Goal: Check status: Check status

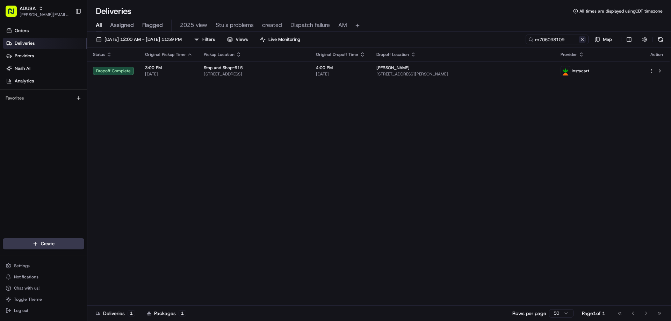
click at [583, 40] on button at bounding box center [581, 39] width 7 height 7
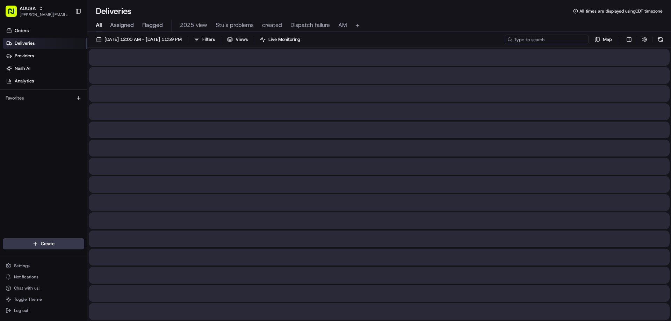
paste input "m707322297"
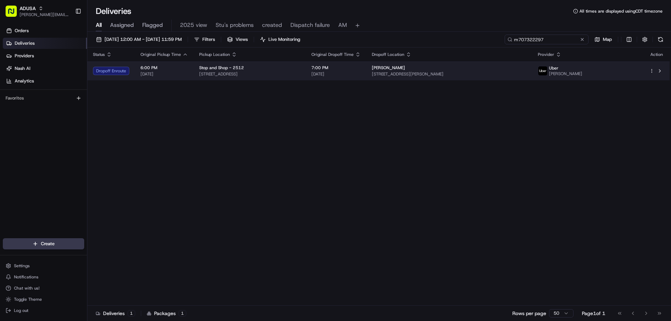
type input "m707322297"
click at [121, 66] on td "Dropoff Enroute" at bounding box center [111, 70] width 48 height 19
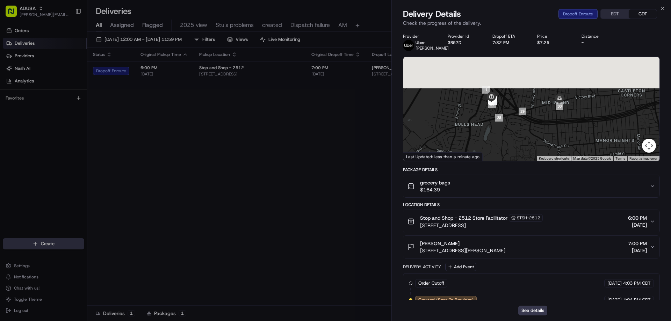
drag, startPoint x: 557, startPoint y: 111, endPoint x: 564, endPoint y: 176, distance: 66.0
click at [564, 176] on div "Provider [PERSON_NAME] Provider Id 3B57D Dropoff ETA 7:32 PM Price $7.25 Distan…" at bounding box center [531, 264] width 257 height 461
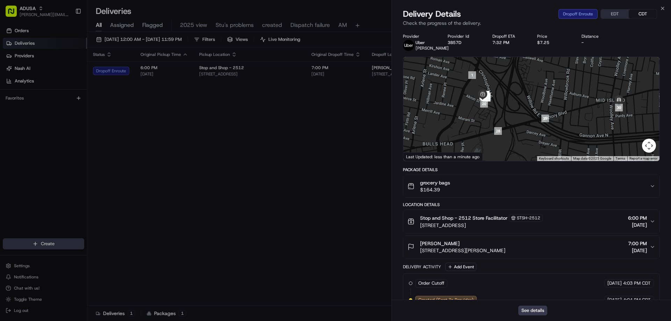
drag, startPoint x: 529, startPoint y: 128, endPoint x: 542, endPoint y: 90, distance: 39.5
click at [542, 90] on div at bounding box center [531, 109] width 256 height 104
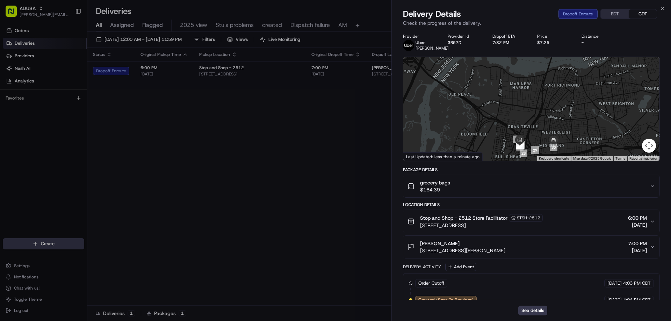
drag, startPoint x: 550, startPoint y: 106, endPoint x: 539, endPoint y: 157, distance: 51.8
click at [539, 157] on div "1 2 3 4 5 6 7 8 9 10 11 12 13 14 15 16 17 18 19 20 21 22 23 24 25 26 27 28 29 3…" at bounding box center [531, 109] width 256 height 104
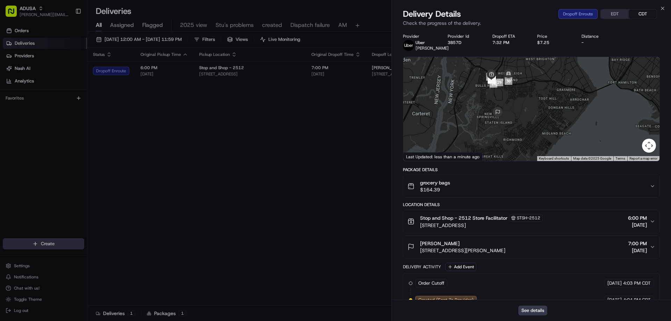
drag, startPoint x: 616, startPoint y: 138, endPoint x: 555, endPoint y: 76, distance: 86.7
click at [555, 76] on div at bounding box center [531, 109] width 256 height 104
